Goal: Task Accomplishment & Management: Manage account settings

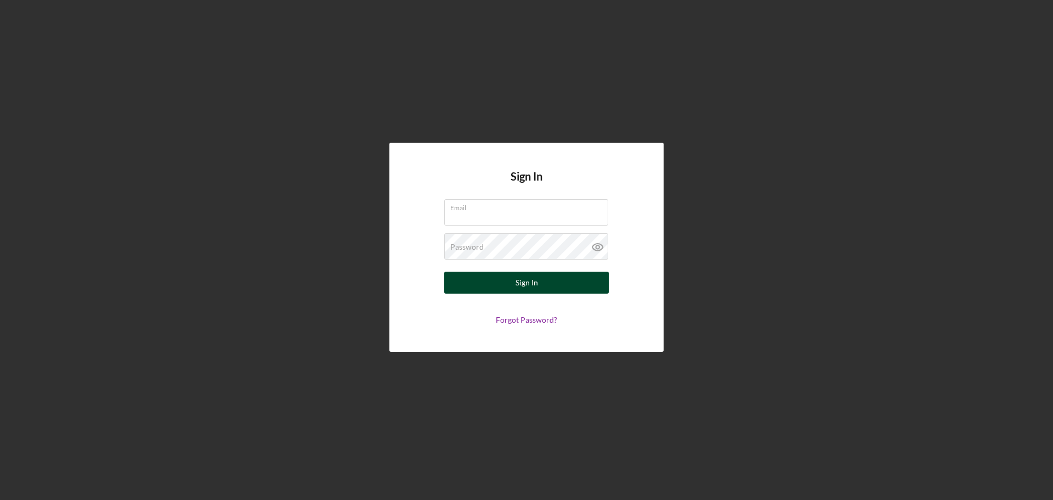
type input "[EMAIL_ADDRESS][DOMAIN_NAME]"
click at [534, 281] on div "Sign In" at bounding box center [527, 282] width 22 height 22
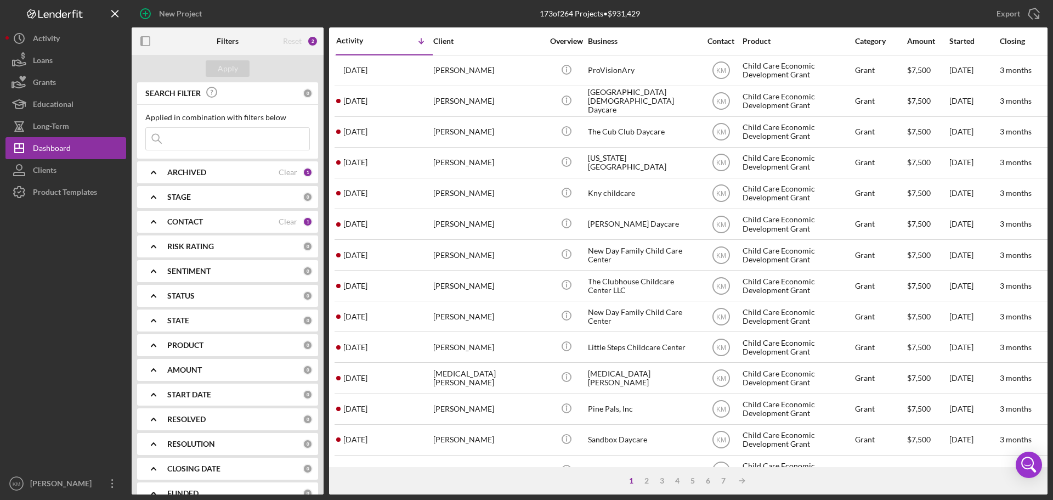
click at [241, 139] on input at bounding box center [227, 139] width 163 height 22
type input "tyra"
click at [236, 72] on div "Apply" at bounding box center [228, 68] width 20 height 16
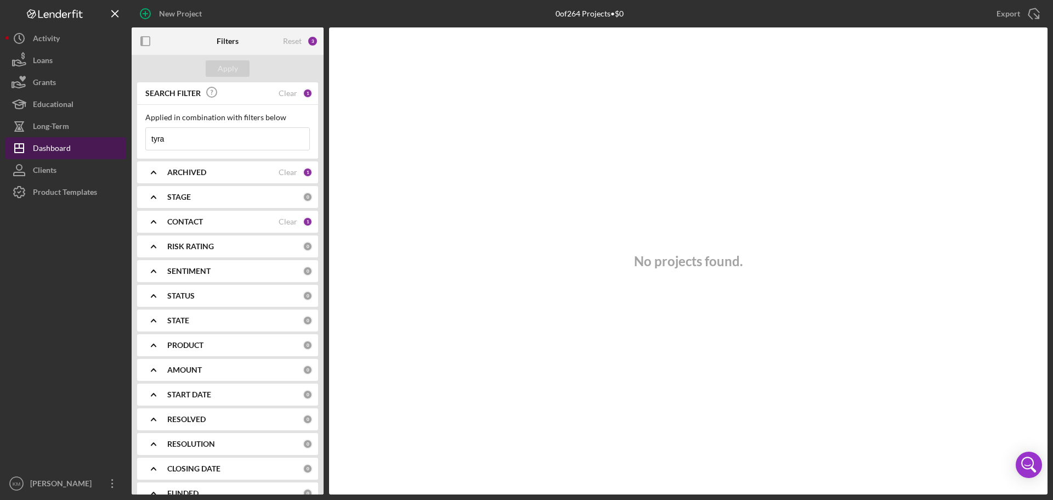
drag, startPoint x: 196, startPoint y: 143, endPoint x: 104, endPoint y: 145, distance: 91.6
click at [104, 145] on div "New Project 0 of 264 Projects • $0 Export Icon/Export Filters Reset 3 Apply SEA…" at bounding box center [526, 247] width 1042 height 494
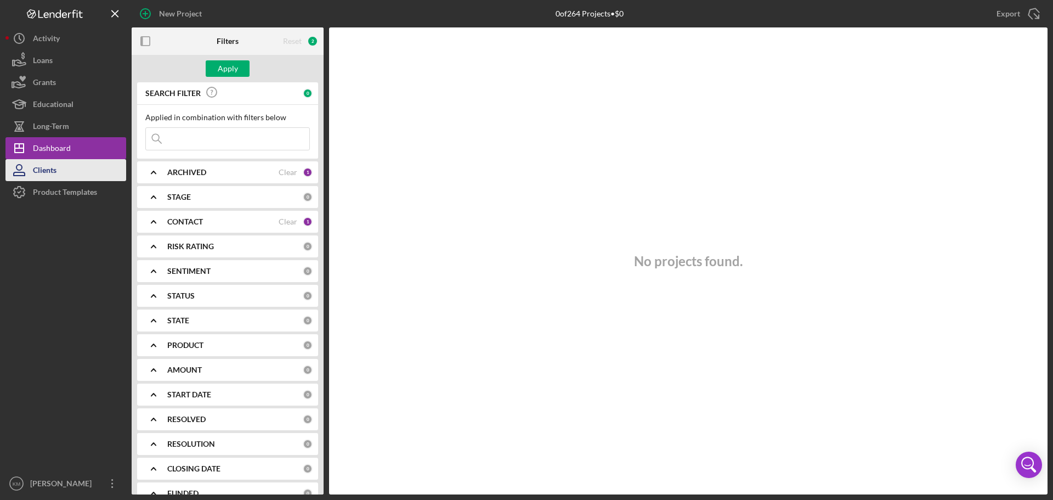
click at [58, 166] on button "Clients" at bounding box center [65, 170] width 121 height 22
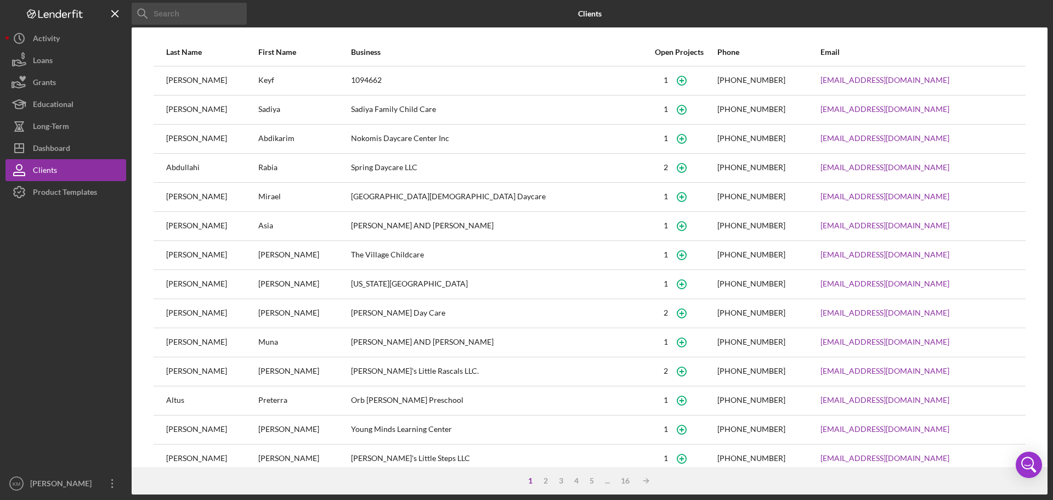
click at [184, 13] on input at bounding box center [189, 14] width 115 height 22
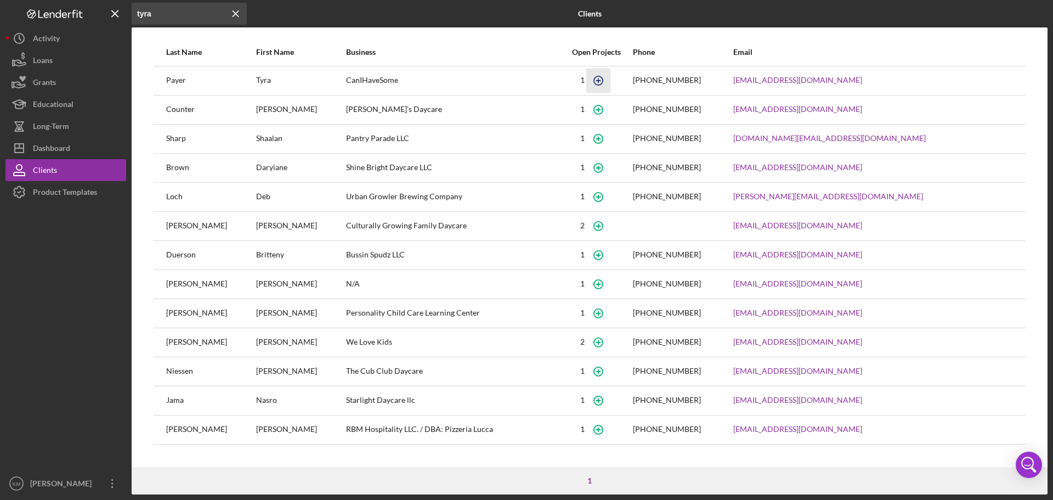
type input "tyra"
click at [611, 79] on icon "button" at bounding box center [598, 80] width 25 height 25
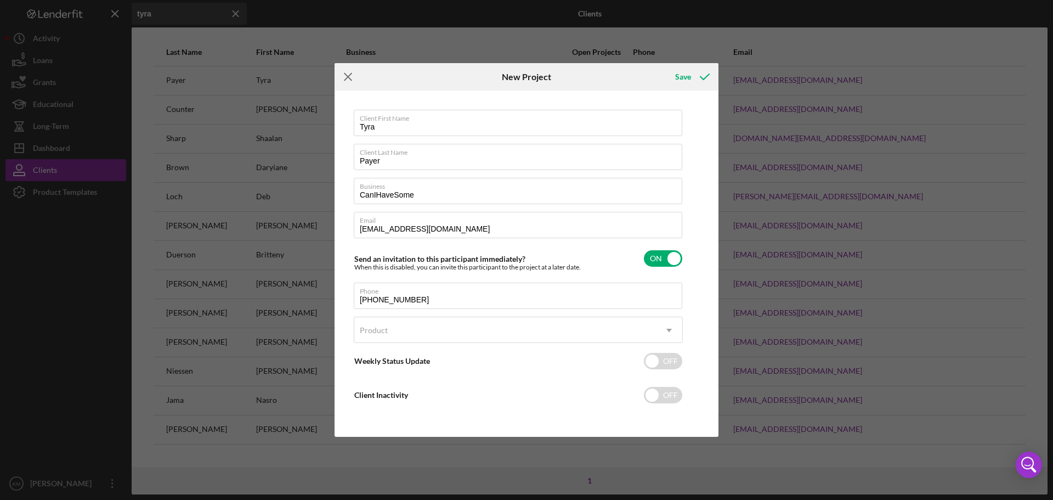
click at [348, 77] on line at bounding box center [347, 76] width 7 height 7
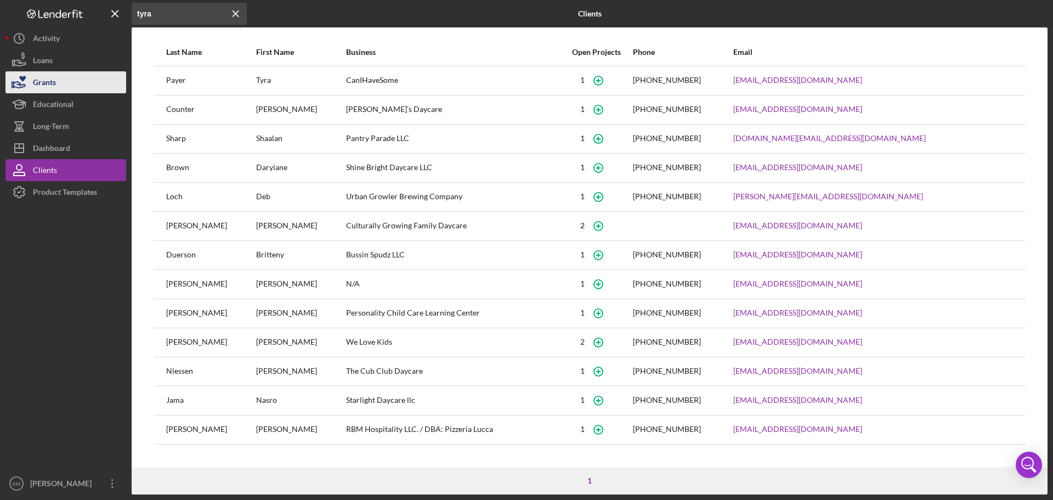
click at [62, 78] on button "Grants" at bounding box center [65, 82] width 121 height 22
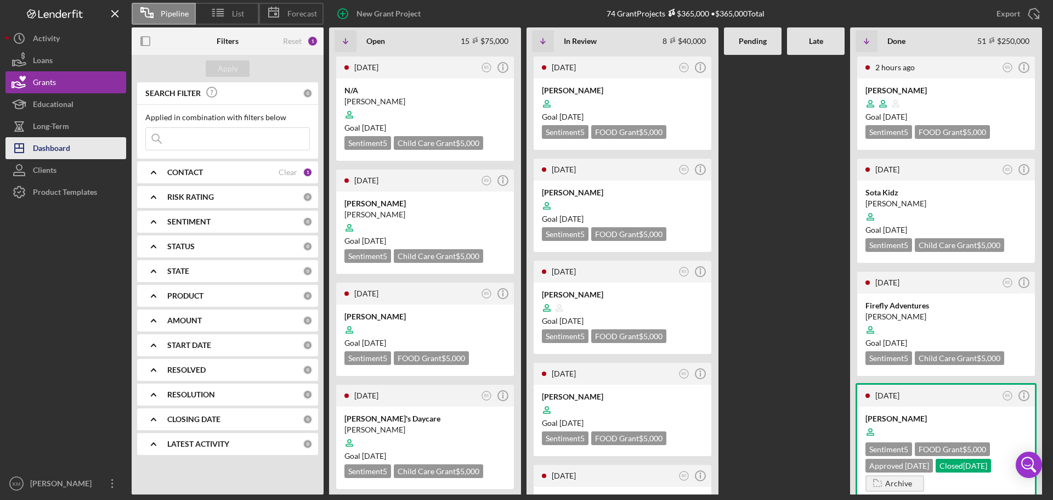
click at [73, 143] on button "Icon/Dashboard Dashboard" at bounding box center [65, 148] width 121 height 22
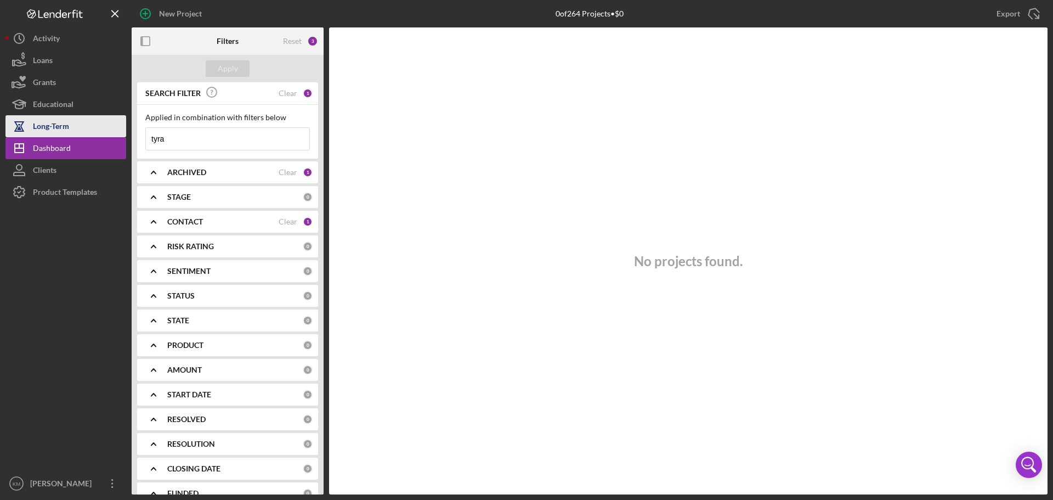
drag, startPoint x: 178, startPoint y: 144, endPoint x: 76, endPoint y: 127, distance: 103.5
click at [85, 140] on div "New Project 0 of 264 Projects • $0 tyra Export Icon/Export Filters Reset 3 Appl…" at bounding box center [526, 247] width 1042 height 494
click at [153, 294] on icon "Icon/Expander" at bounding box center [153, 295] width 27 height 27
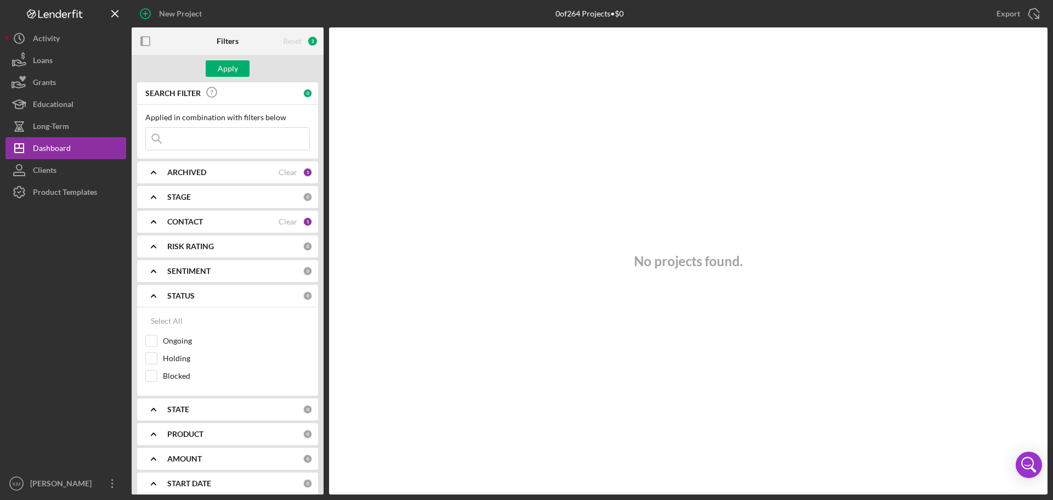
click at [152, 295] on polyline at bounding box center [153, 296] width 4 height 2
click at [152, 197] on polyline at bounding box center [153, 197] width 4 height 2
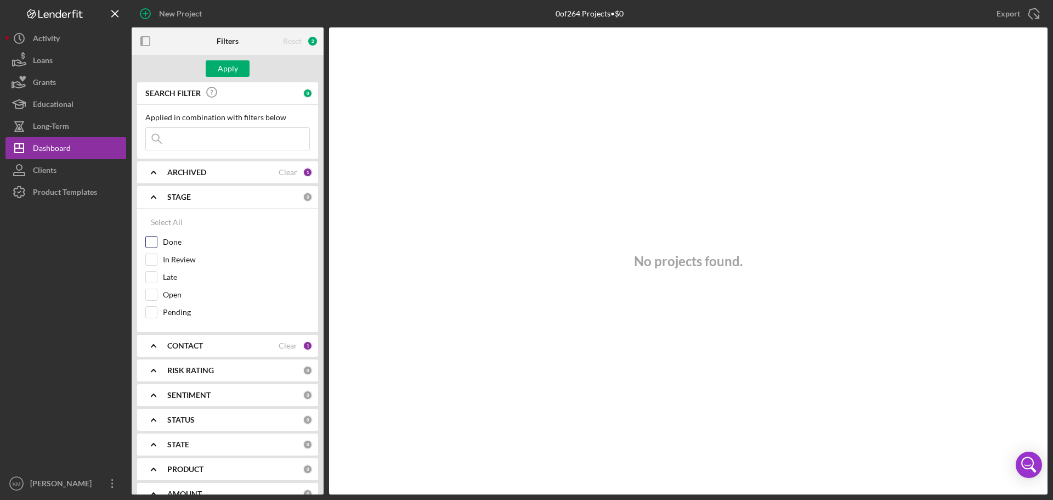
click at [150, 241] on input "Done" at bounding box center [151, 241] width 11 height 11
checkbox input "true"
click at [153, 195] on icon "Icon/Expander" at bounding box center [153, 196] width 27 height 27
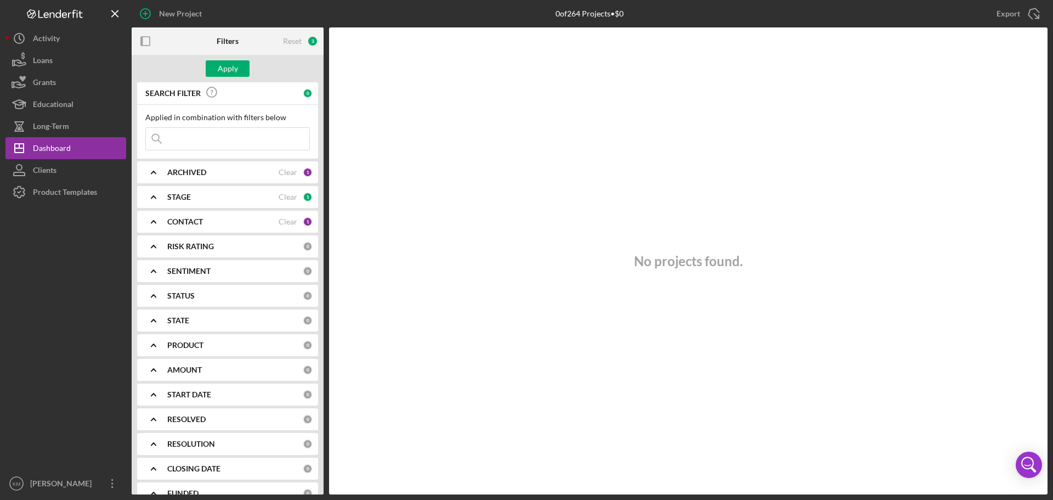
click at [159, 172] on icon "Icon/Expander" at bounding box center [153, 171] width 27 height 27
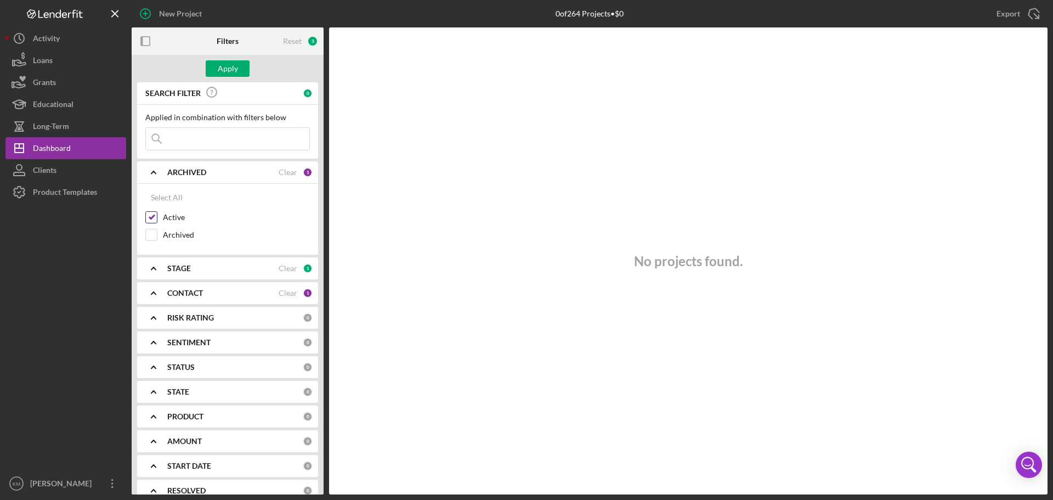
click at [154, 215] on input "Active" at bounding box center [151, 217] width 11 height 11
checkbox input "false"
click at [230, 66] on div "Apply" at bounding box center [228, 68] width 20 height 16
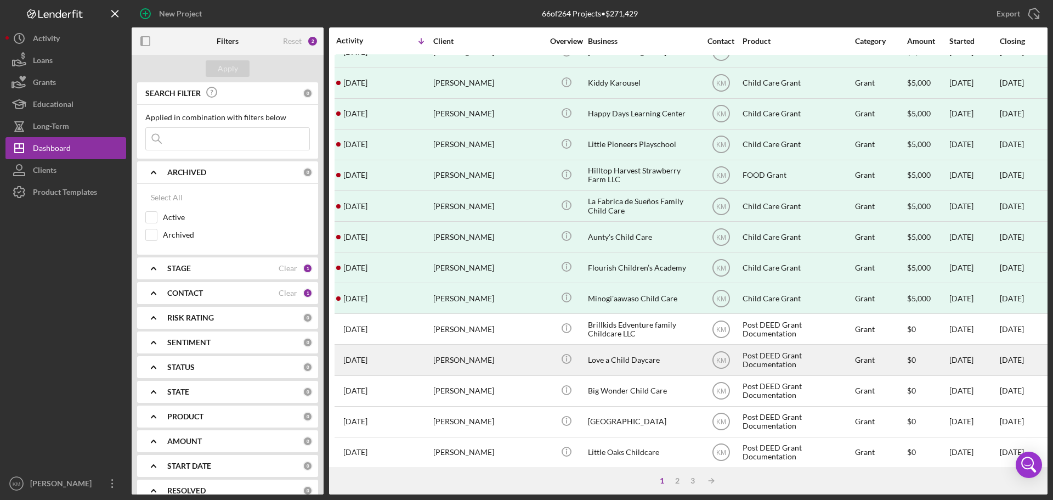
scroll to position [371, 0]
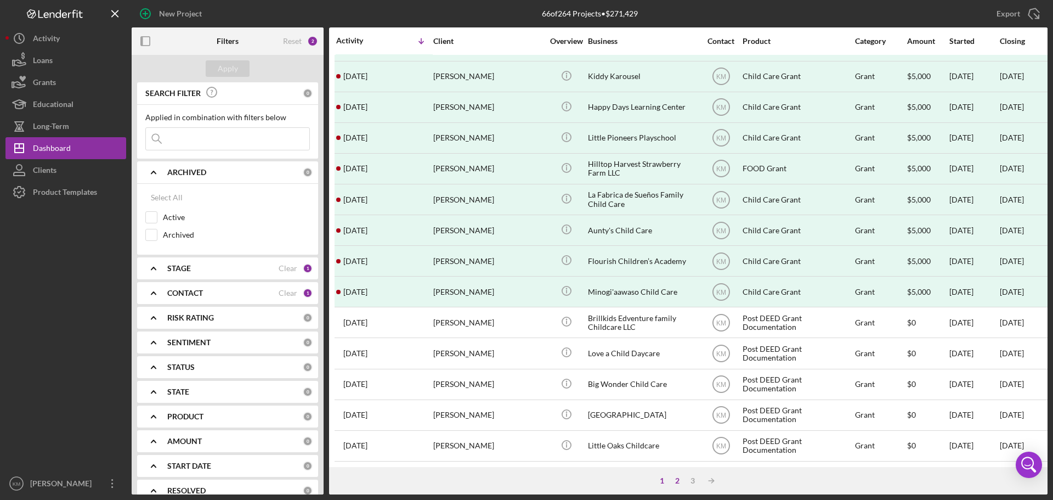
click at [677, 483] on div "2" at bounding box center [677, 480] width 15 height 9
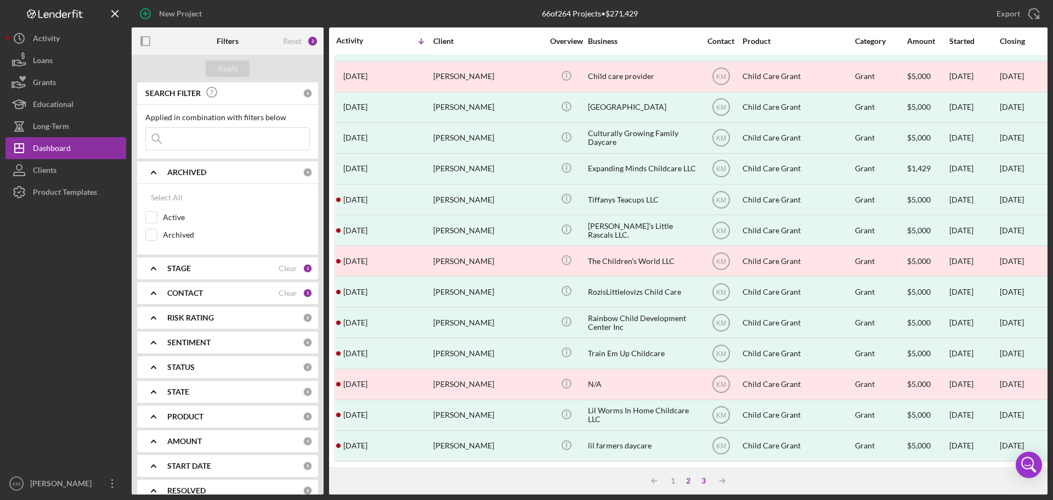
click at [701, 482] on div "3" at bounding box center [703, 480] width 15 height 9
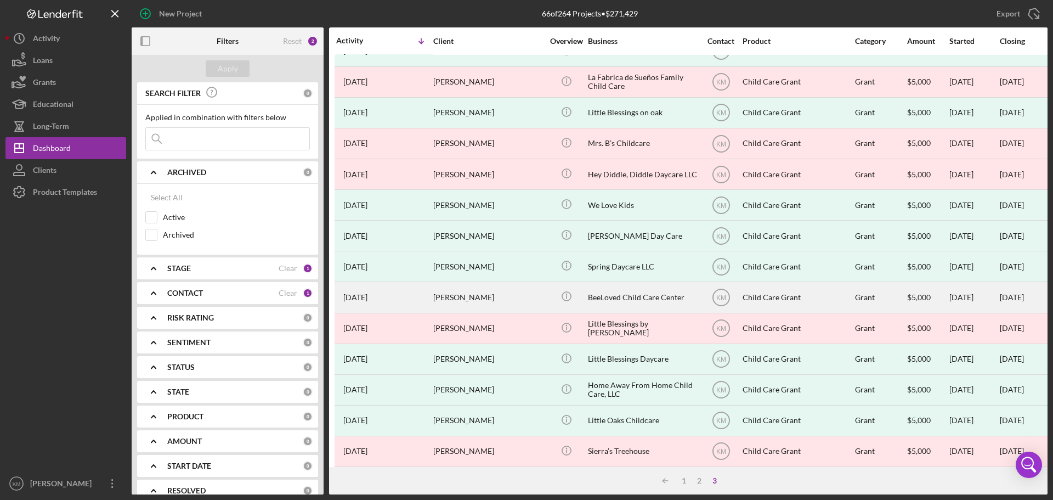
scroll to position [94, 0]
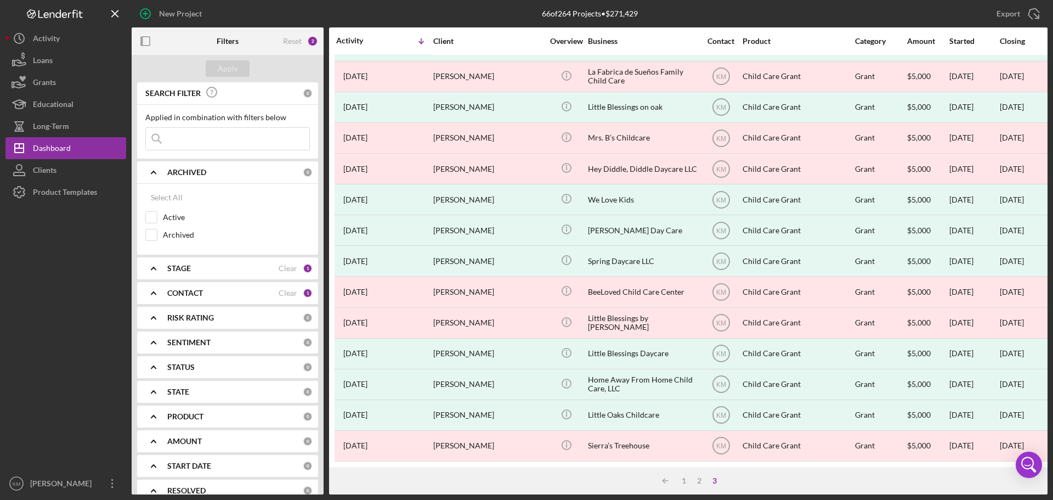
click at [151, 269] on icon "Icon/Expander" at bounding box center [153, 267] width 27 height 27
click at [154, 171] on polyline at bounding box center [153, 172] width 4 height 2
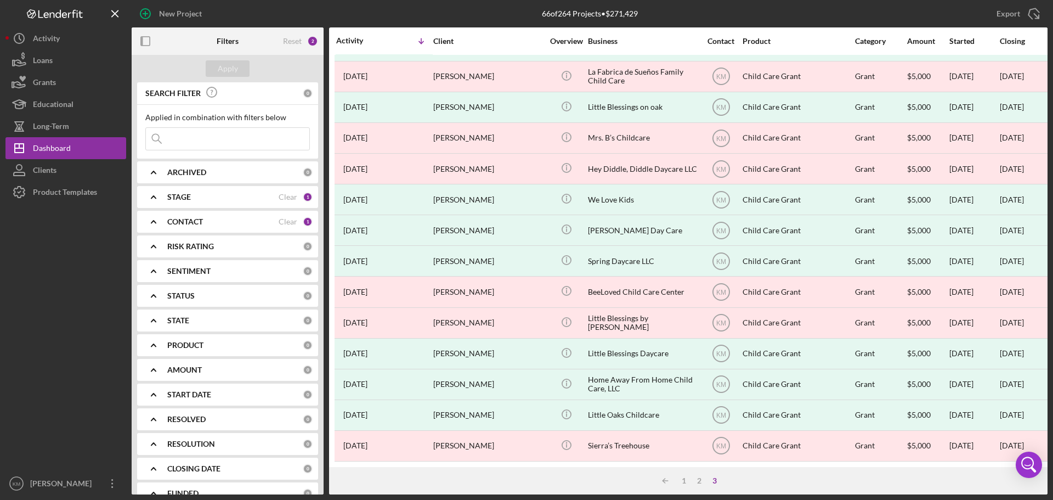
click at [156, 221] on icon "Icon/Expander" at bounding box center [153, 221] width 27 height 27
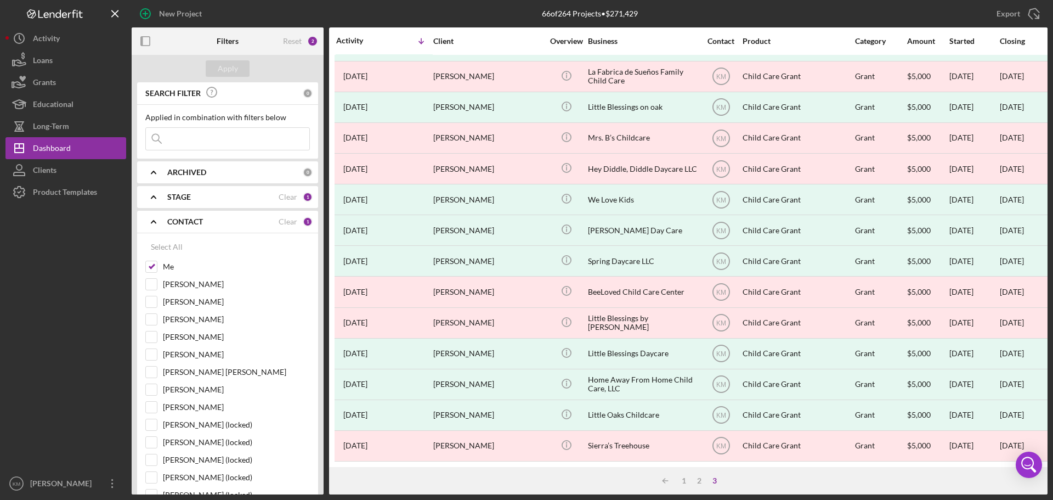
click at [156, 218] on icon "Icon/Expander" at bounding box center [153, 221] width 27 height 27
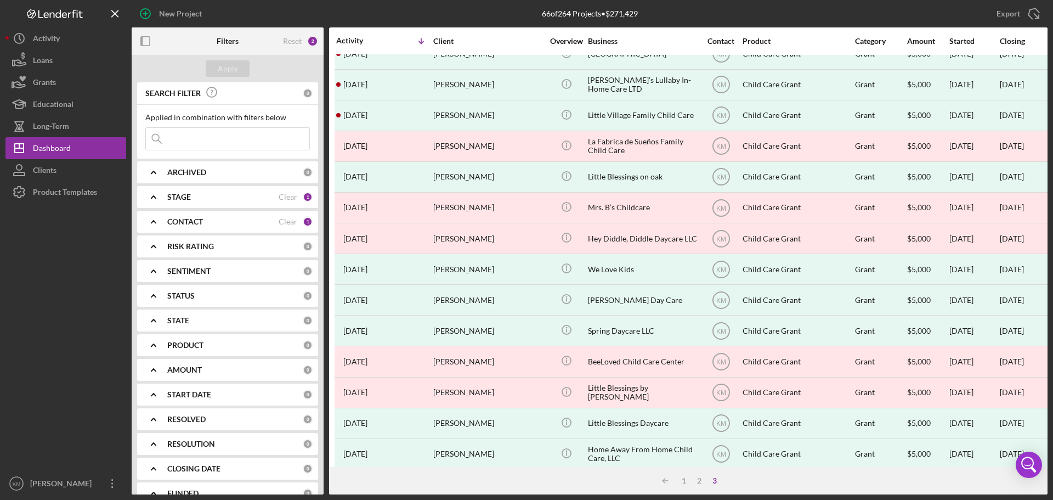
scroll to position [0, 0]
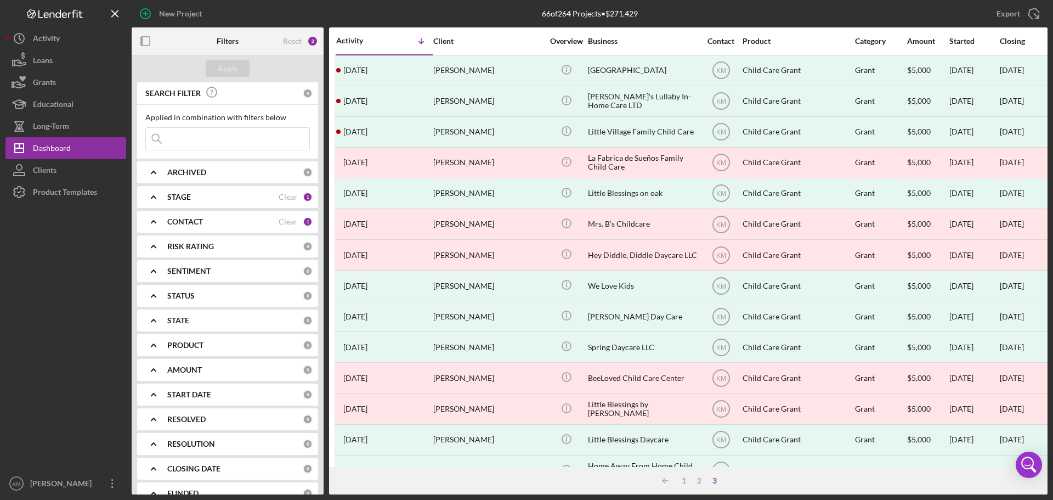
click at [302, 36] on div "Reset 2" at bounding box center [300, 40] width 35 height 27
click at [301, 42] on div "Reset" at bounding box center [292, 41] width 19 height 9
click at [226, 72] on div "Apply" at bounding box center [228, 68] width 20 height 16
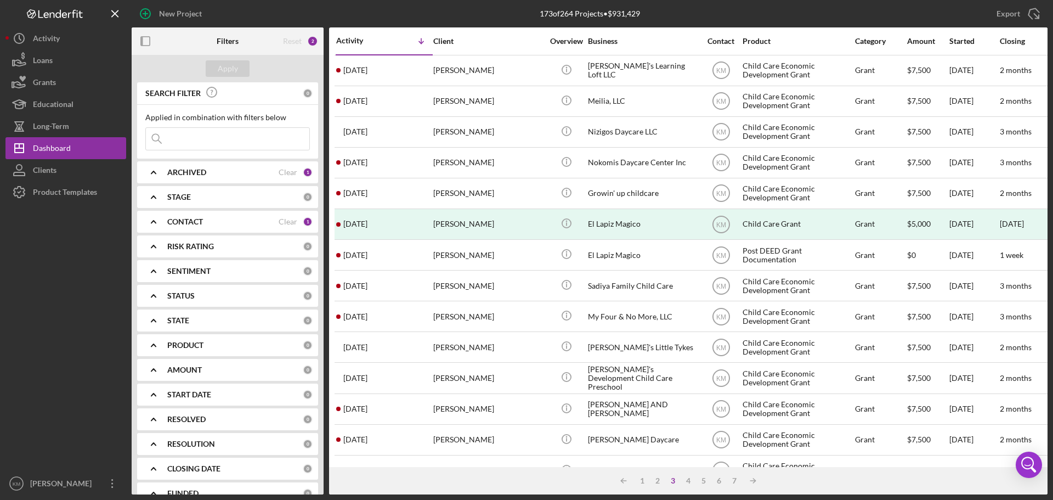
click at [222, 141] on input at bounding box center [227, 139] width 163 height 22
type input "tyra"
click at [235, 69] on div "Apply" at bounding box center [228, 68] width 20 height 16
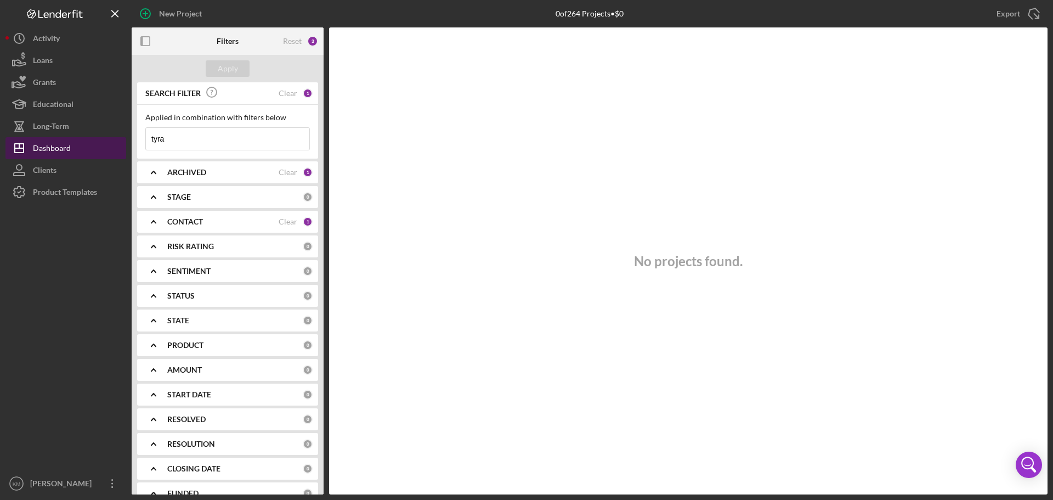
drag, startPoint x: 166, startPoint y: 143, endPoint x: 54, endPoint y: 145, distance: 112.4
click at [79, 151] on div "New Project 0 of 264 Projects • $0 tyra Export Icon/Export Filters Reset 3 Appl…" at bounding box center [526, 247] width 1042 height 494
click at [292, 41] on div "Reset" at bounding box center [292, 41] width 19 height 9
click at [230, 66] on div "Apply" at bounding box center [228, 68] width 20 height 16
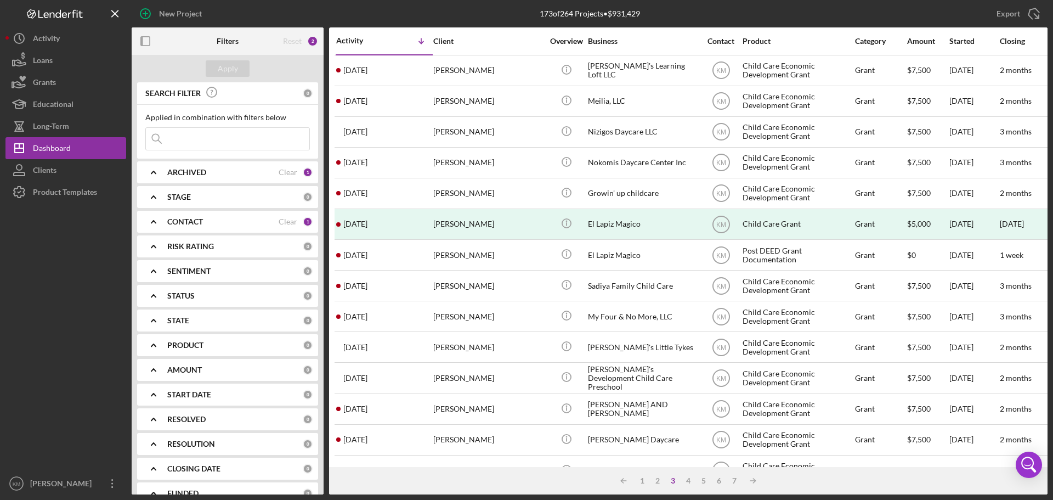
click at [284, 43] on div "Reset" at bounding box center [292, 41] width 19 height 9
click at [292, 43] on div "Reset" at bounding box center [292, 41] width 19 height 9
click at [310, 37] on div "2" at bounding box center [312, 41] width 11 height 11
click at [43, 83] on div "Grants" at bounding box center [44, 83] width 23 height 25
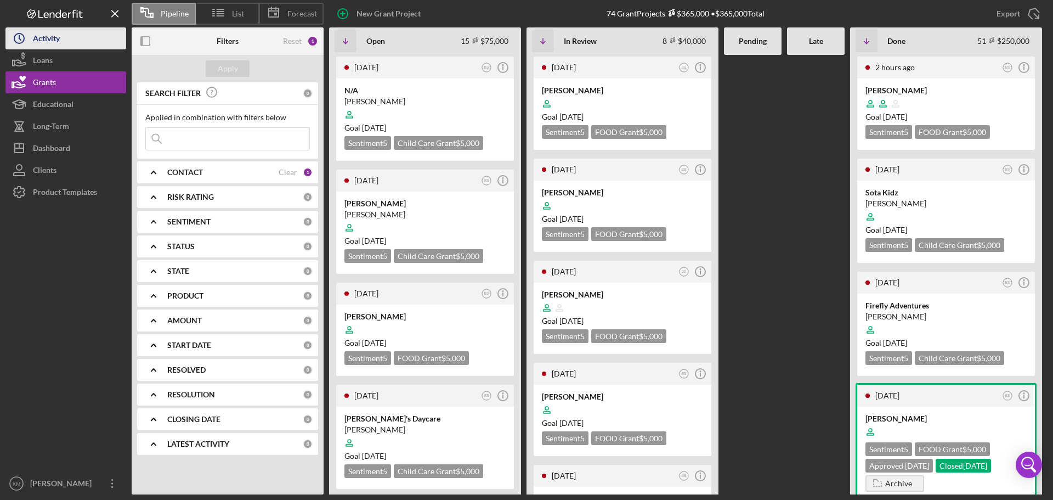
click at [46, 41] on div "Activity" at bounding box center [46, 39] width 27 height 25
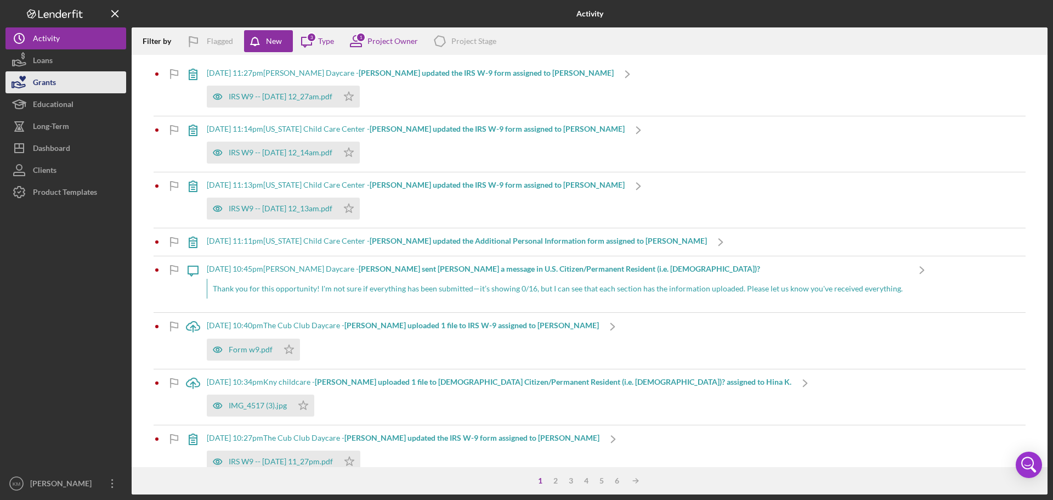
click at [49, 84] on div "Grants" at bounding box center [44, 83] width 23 height 25
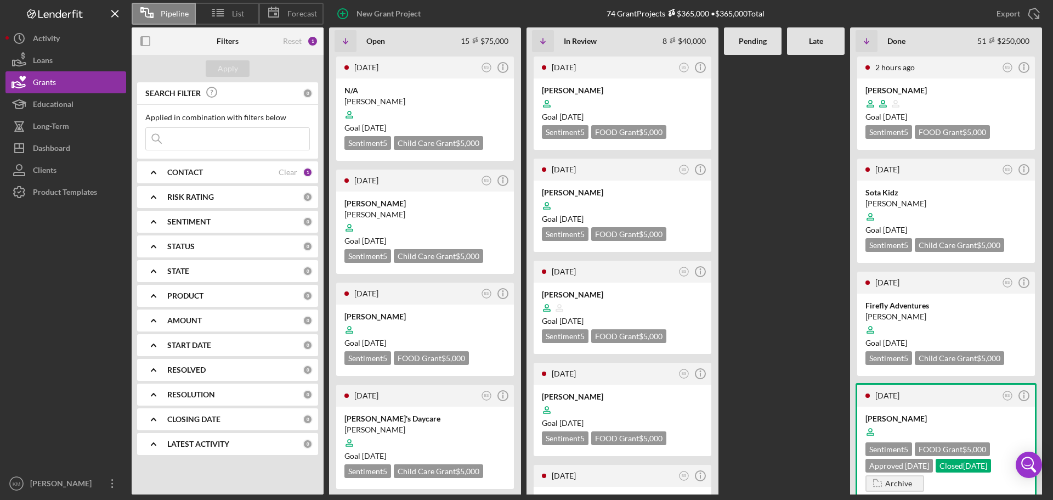
click at [191, 143] on input at bounding box center [227, 139] width 163 height 22
click at [157, 169] on icon "Icon/Expander" at bounding box center [153, 171] width 27 height 27
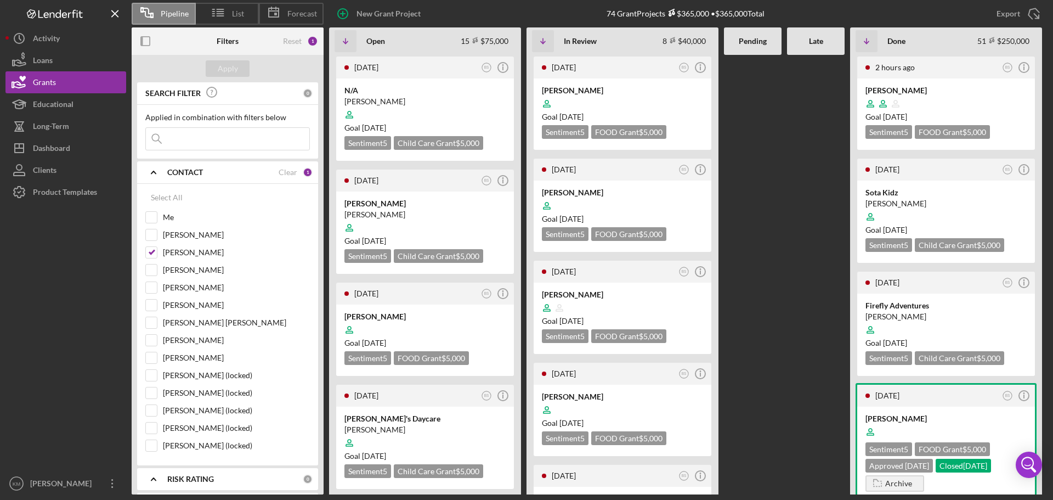
click at [157, 169] on icon "Icon/Expander" at bounding box center [153, 171] width 27 height 27
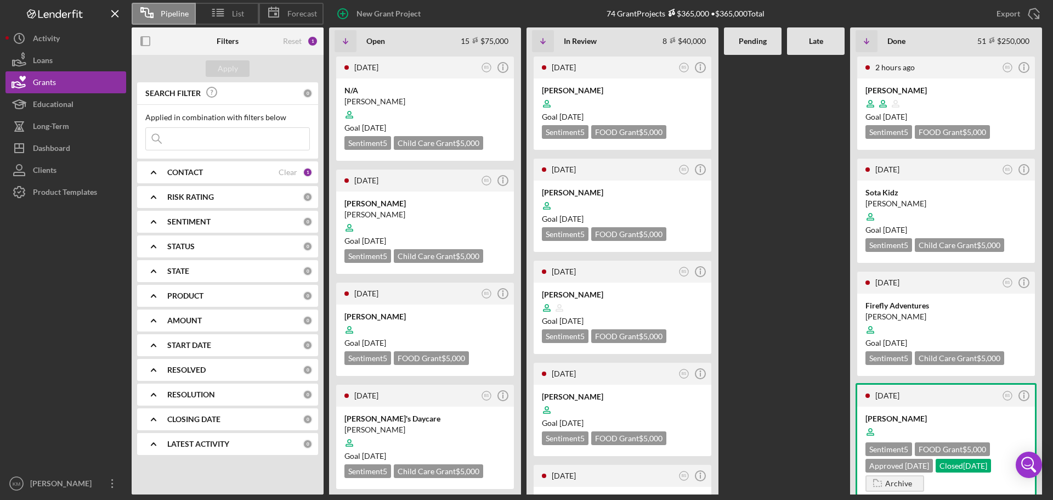
click at [156, 297] on polyline at bounding box center [153, 296] width 4 height 2
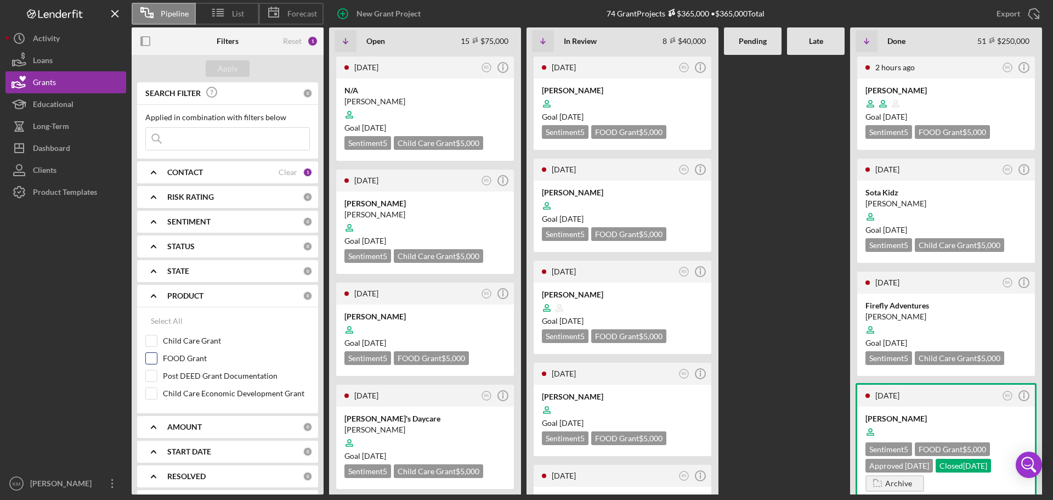
click at [155, 356] on input "FOOD Grant" at bounding box center [151, 358] width 11 height 11
checkbox input "true"
click at [217, 67] on button "Apply" at bounding box center [228, 68] width 44 height 16
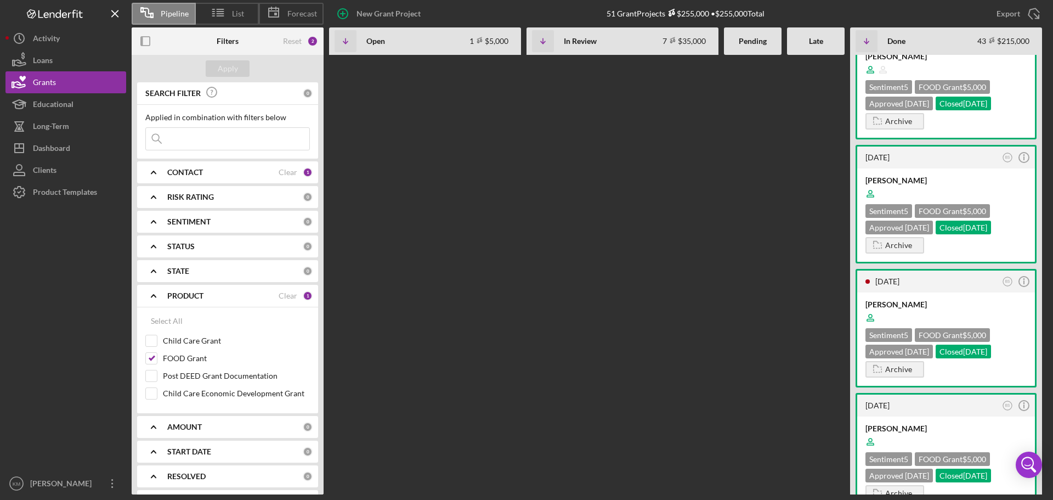
scroll to position [4662, 0]
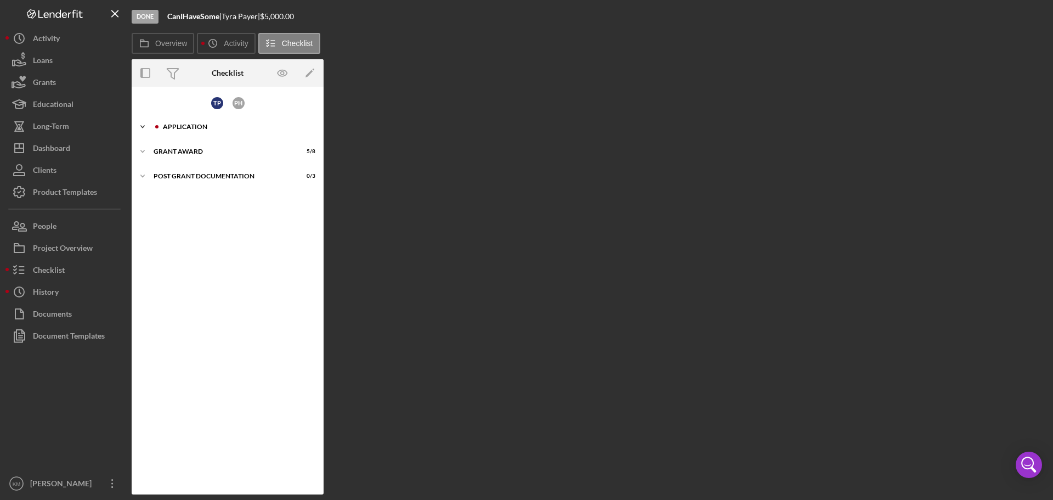
click at [141, 128] on icon "Icon/Expander" at bounding box center [143, 127] width 22 height 22
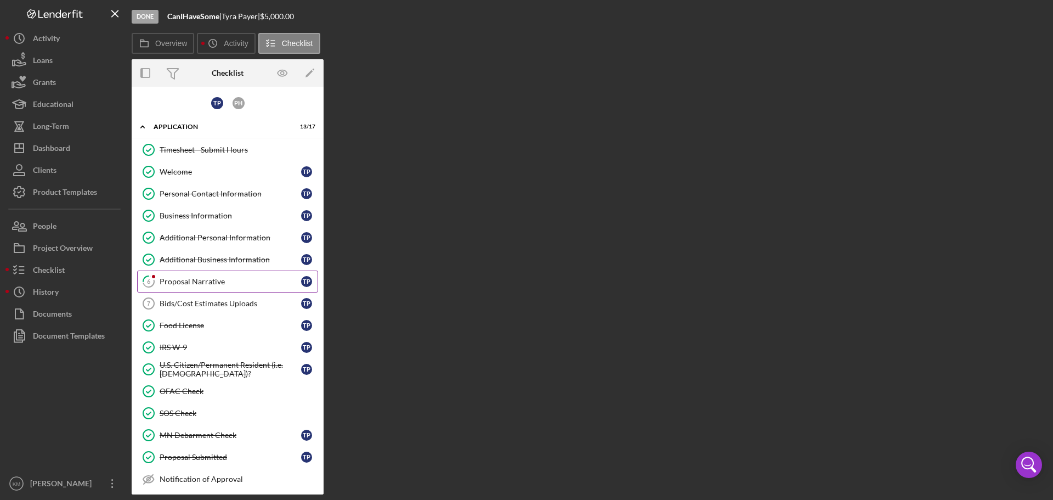
click at [170, 279] on div "Proposal Narrative" at bounding box center [230, 281] width 141 height 9
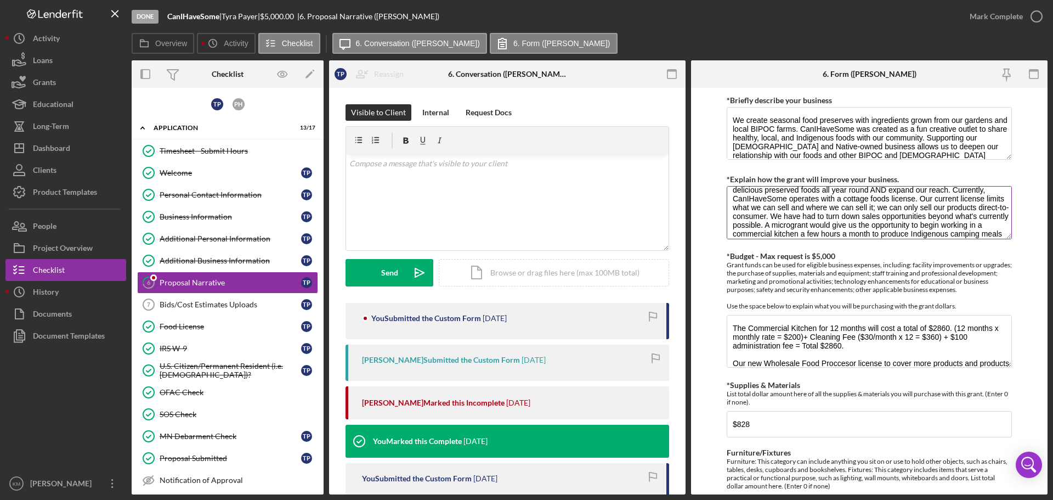
scroll to position [88, 0]
drag, startPoint x: 730, startPoint y: 199, endPoint x: 869, endPoint y: 239, distance: 143.9
click at [869, 239] on div "*Explain how the grant will improve your business." at bounding box center [869, 206] width 285 height 68
click at [911, 154] on textarea "We create seasonal food preserves with ingredients grown from our gardens and l…" at bounding box center [869, 133] width 285 height 53
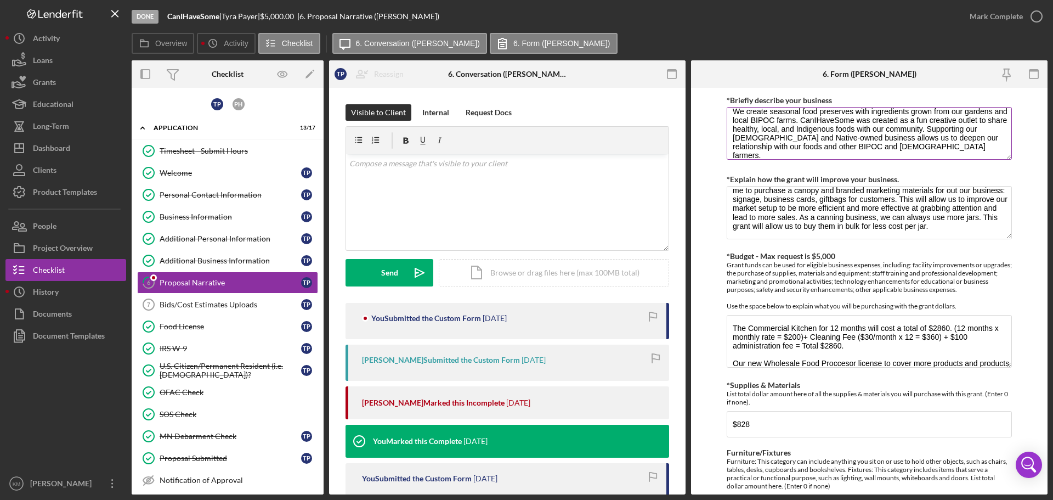
scroll to position [0, 0]
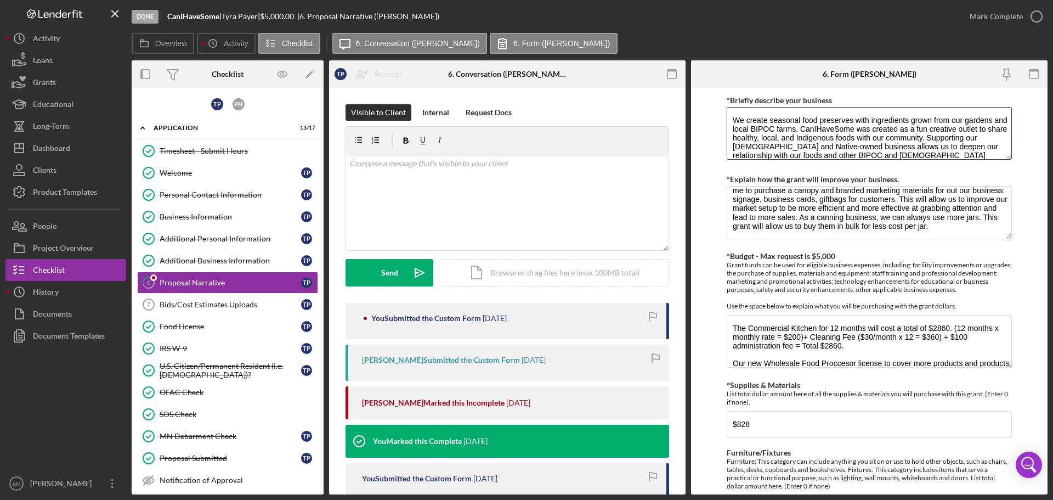
drag, startPoint x: 919, startPoint y: 158, endPoint x: 721, endPoint y: 106, distance: 205.3
click at [721, 106] on form "*Briefly describe your business We create seasonal food preserves with ingredie…" at bounding box center [869, 291] width 356 height 406
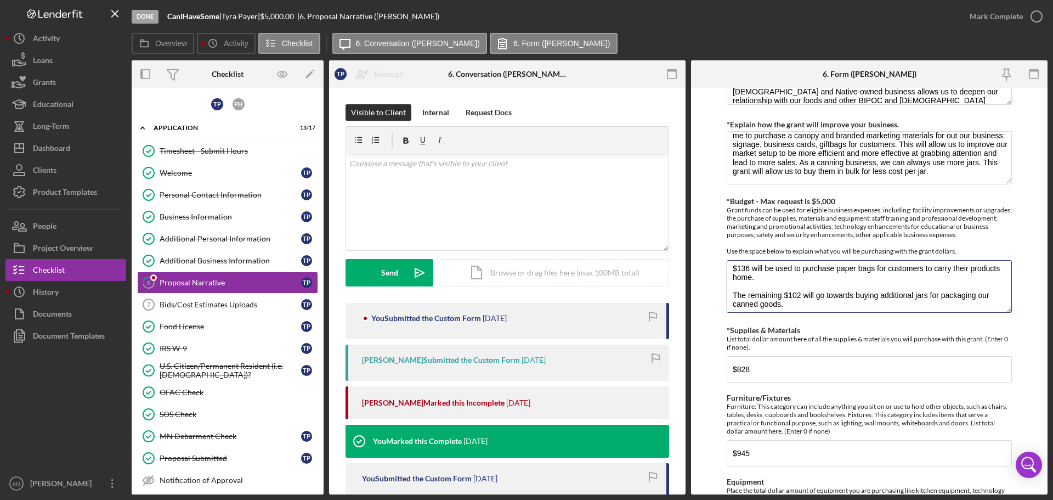
scroll to position [124, 0]
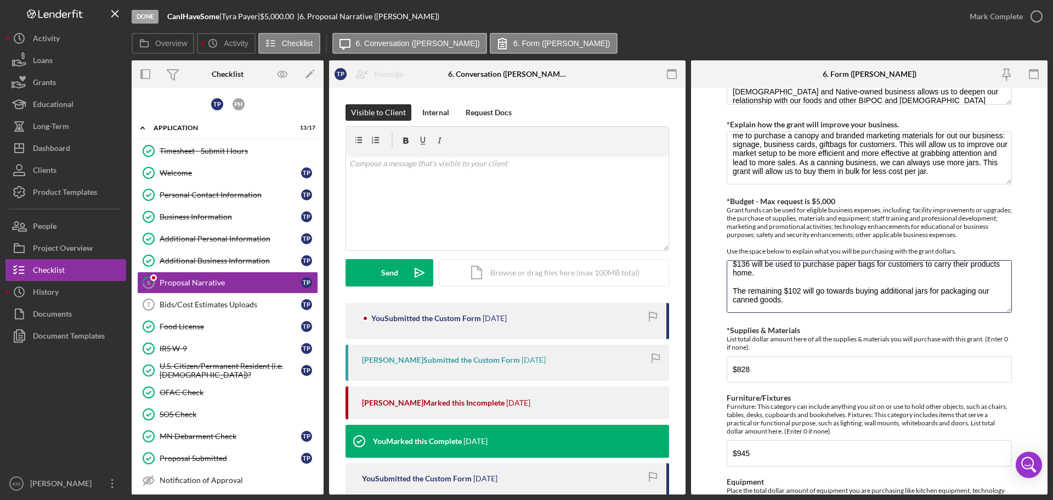
drag, startPoint x: 731, startPoint y: 268, endPoint x: 909, endPoint y: 319, distance: 184.9
click at [909, 321] on div "*Briefly describe your business We create seasonal food preserves with ingredie…" at bounding box center [869, 504] width 285 height 932
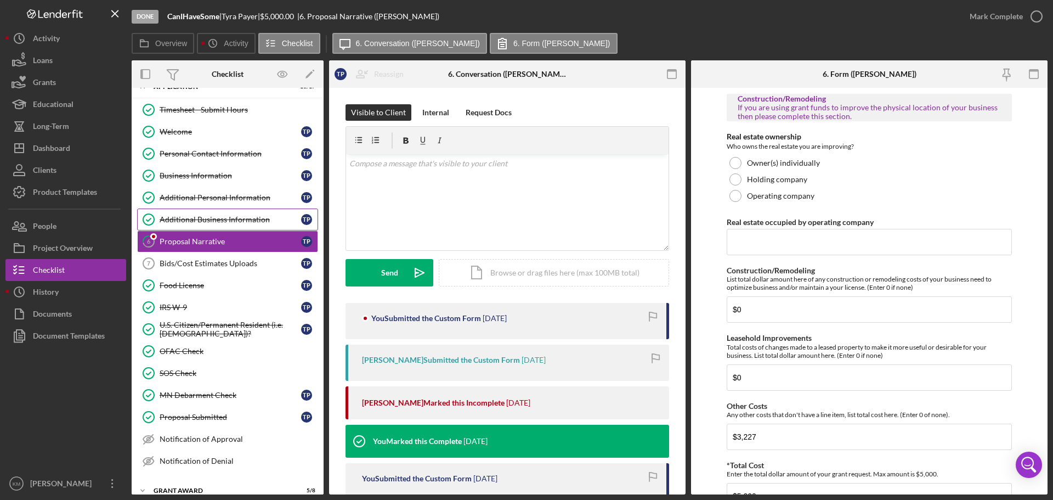
scroll to position [79, 0]
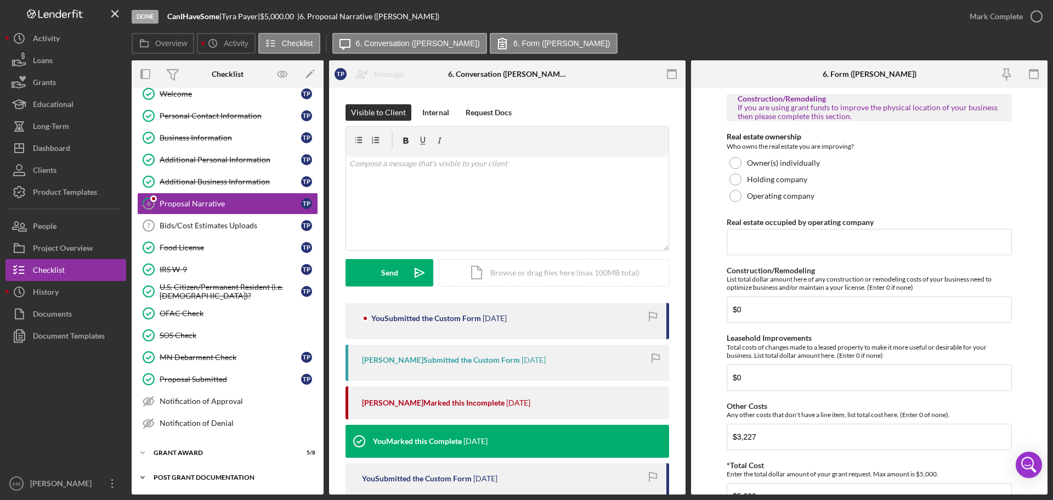
click at [144, 473] on icon "Icon/Expander" at bounding box center [143, 477] width 22 height 22
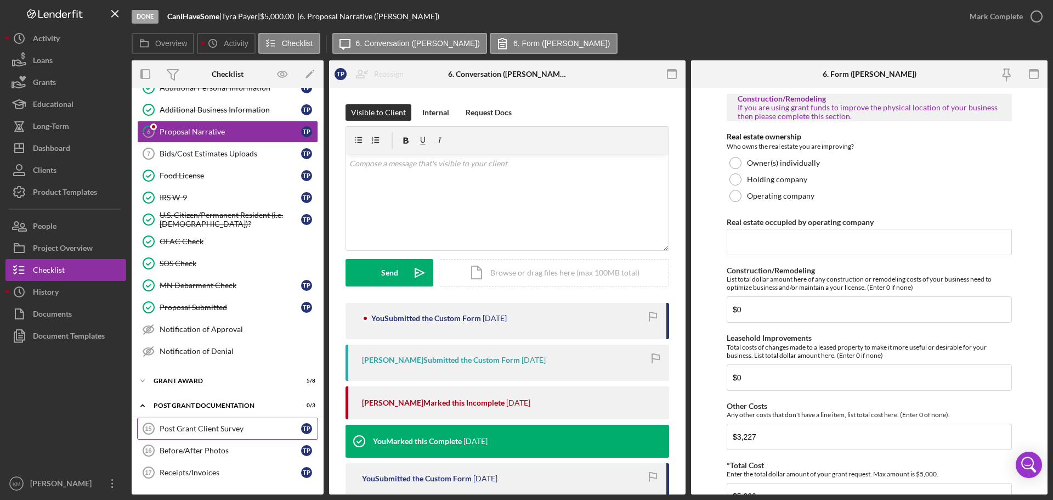
click at [236, 426] on div "Post Grant Client Survey" at bounding box center [230, 428] width 141 height 9
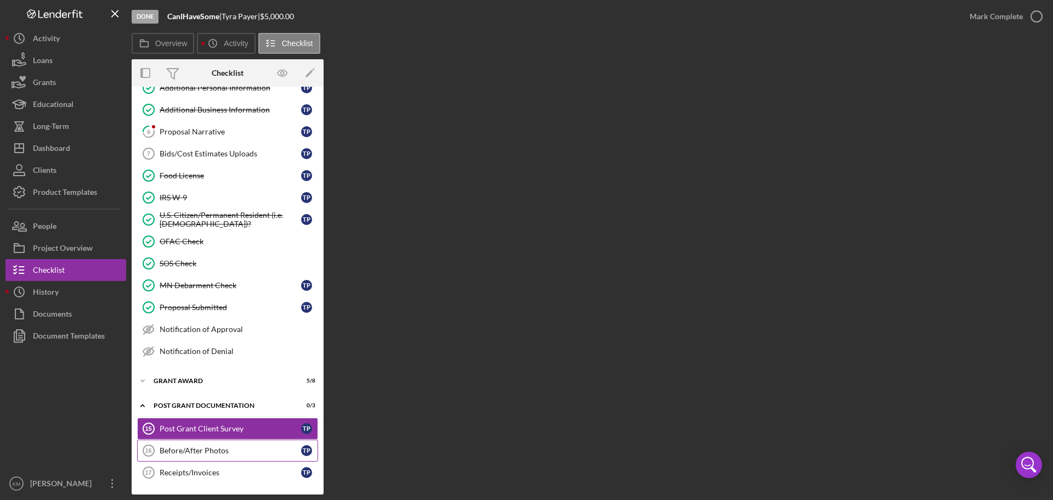
scroll to position [151, 0]
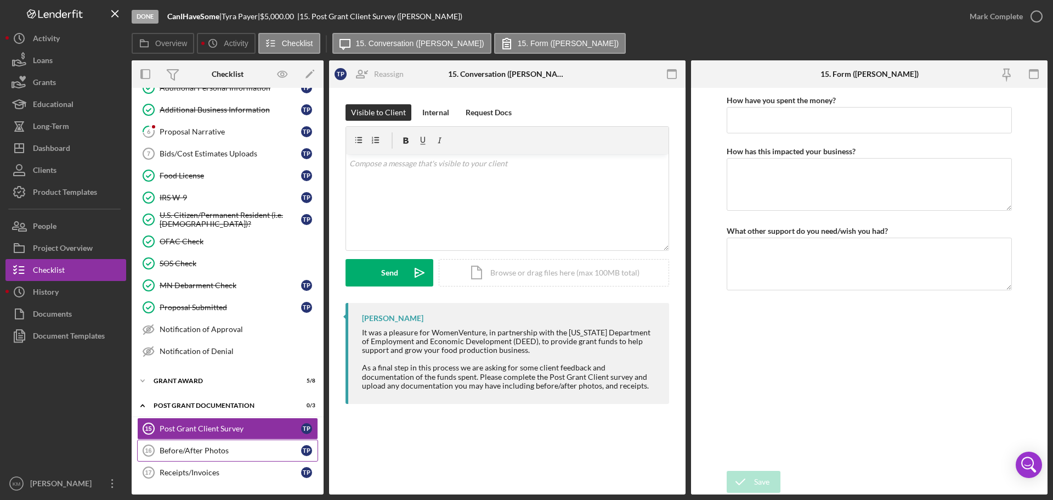
click at [216, 451] on div "Before/After Photos" at bounding box center [230, 450] width 141 height 9
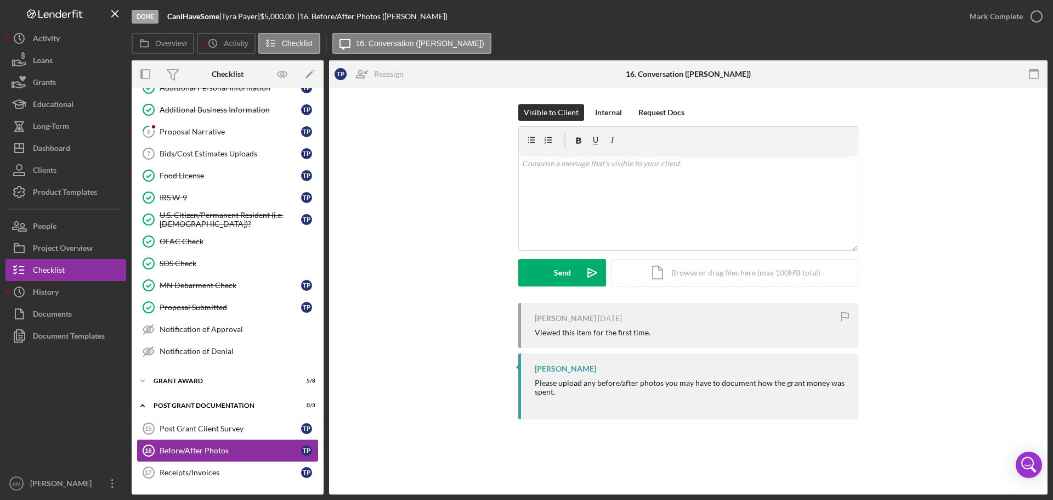
scroll to position [151, 0]
click at [216, 474] on div "Receipts/Invoices" at bounding box center [230, 472] width 141 height 9
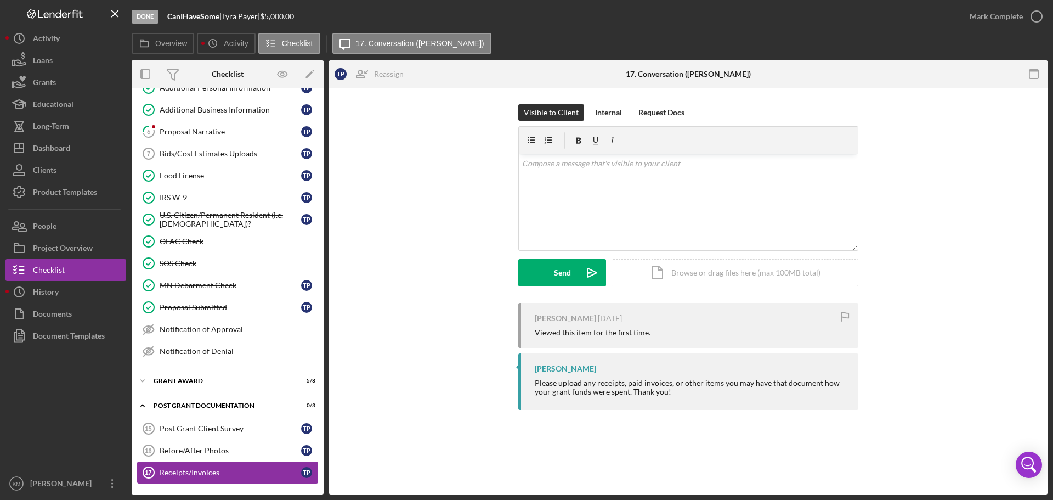
scroll to position [151, 0]
